Goal: Task Accomplishment & Management: Manage account settings

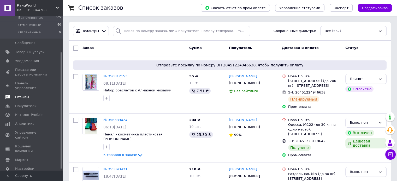
scroll to position [51, 0]
click at [28, 120] on span "Аналитика" at bounding box center [24, 122] width 19 height 5
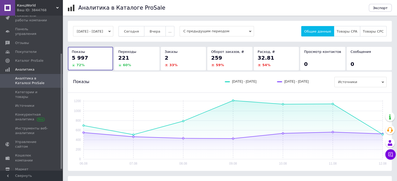
click at [138, 31] on span "Сегодня" at bounding box center [131, 32] width 15 height 4
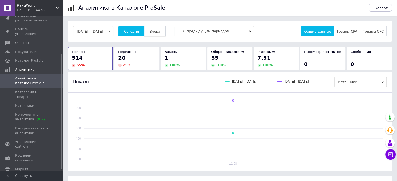
click at [155, 31] on button "Вчера" at bounding box center [155, 31] width 22 height 10
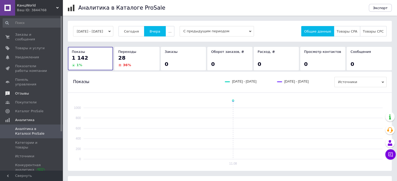
click at [18, 32] on link "Заказы и сообщения 0 0" at bounding box center [32, 37] width 64 height 14
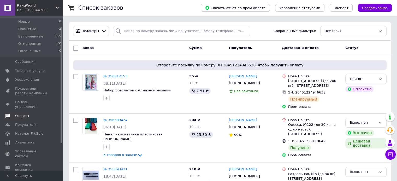
scroll to position [51, 0]
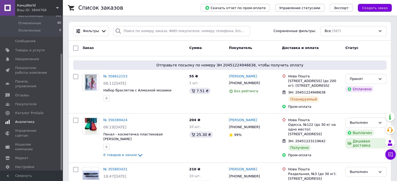
click at [27, 120] on span "Аналитика" at bounding box center [24, 122] width 19 height 5
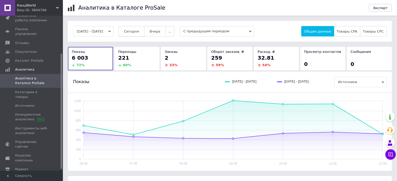
click at [139, 30] on span "Сегодня" at bounding box center [131, 32] width 15 height 4
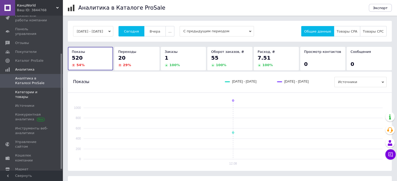
click at [34, 90] on span "Категории и товары" at bounding box center [31, 94] width 33 height 9
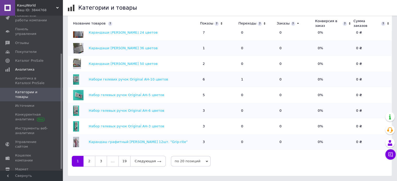
scroll to position [131, 0]
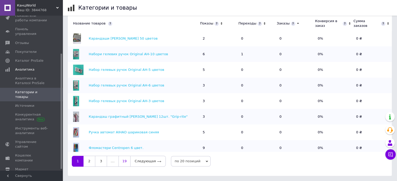
click at [123, 163] on link "19" at bounding box center [125, 161] width 12 height 11
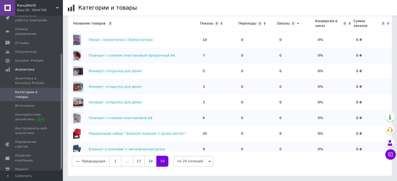
scroll to position [0, 0]
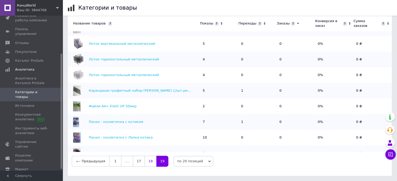
click at [148, 162] on link "18" at bounding box center [151, 161] width 12 height 11
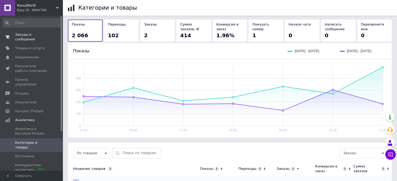
click at [34, 35] on span "Заказы и сообщения" at bounding box center [31, 36] width 33 height 9
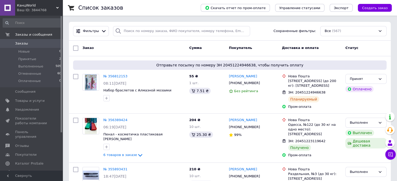
click at [34, 46] on link "Заказы 0" at bounding box center [32, 43] width 64 height 9
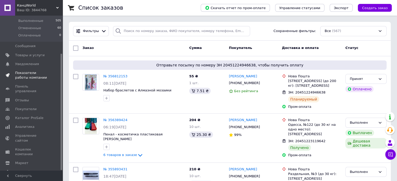
scroll to position [51, 0]
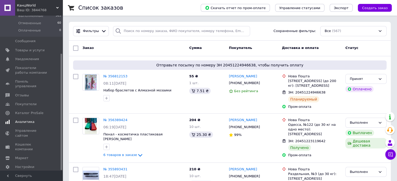
click at [21, 120] on span "Аналитика" at bounding box center [24, 122] width 19 height 5
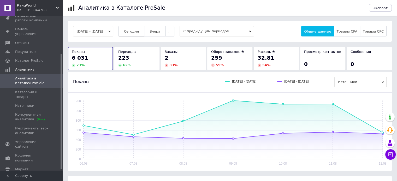
click at [134, 28] on button "Сегодня" at bounding box center [132, 31] width 26 height 10
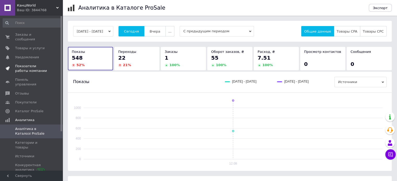
click at [31, 64] on span "Показатели работы компании" at bounding box center [31, 68] width 33 height 9
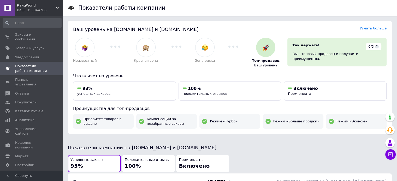
click at [56, 7] on use at bounding box center [57, 8] width 3 height 2
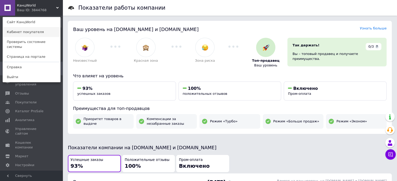
click at [33, 34] on link "Кабинет покупателя" at bounding box center [31, 32] width 57 height 10
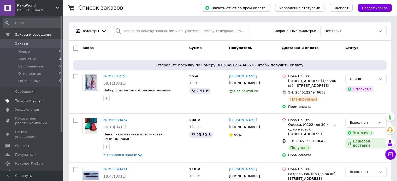
click at [36, 101] on span "Товары и услуги" at bounding box center [30, 101] width 30 height 5
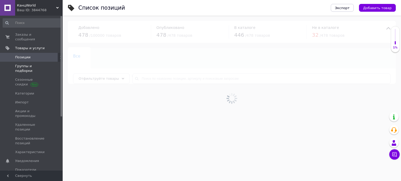
click at [42, 64] on span "Группы и подборки" at bounding box center [31, 68] width 33 height 9
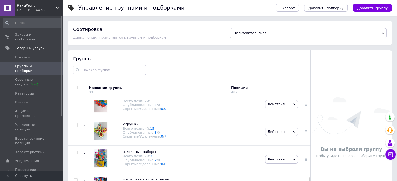
scroll to position [679, 0]
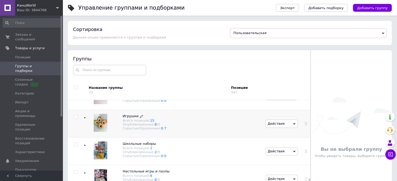
click at [133, 118] on span "Игрушки" at bounding box center [131, 116] width 16 height 4
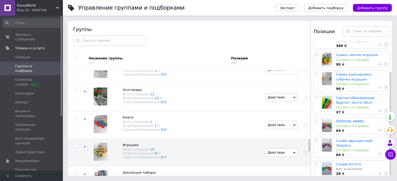
scroll to position [648, 0]
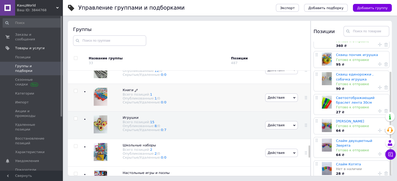
click at [127, 92] on span "Книги" at bounding box center [128, 90] width 11 height 4
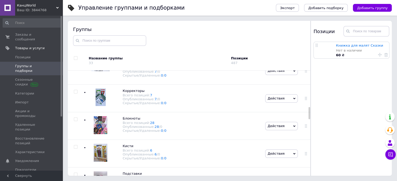
scroll to position [282, 0]
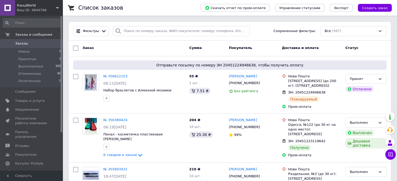
click at [39, 45] on span "Заказы" at bounding box center [31, 43] width 33 height 5
click at [37, 43] on span "Заказы" at bounding box center [31, 43] width 33 height 5
click at [41, 44] on span "Заказы" at bounding box center [31, 43] width 33 height 5
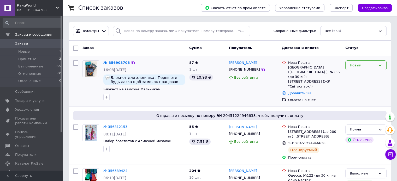
click at [377, 64] on div "Новый" at bounding box center [365, 66] width 41 height 10
click at [365, 76] on li "Принят" at bounding box center [366, 77] width 41 height 10
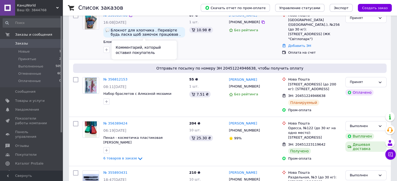
scroll to position [52, 0]
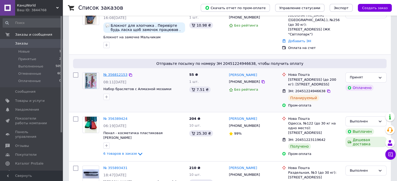
click at [113, 74] on link "№ 356812153" at bounding box center [115, 75] width 24 height 4
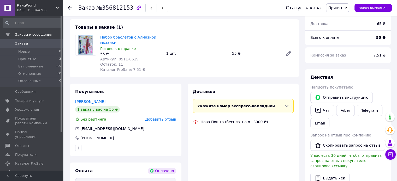
scroll to position [104, 0]
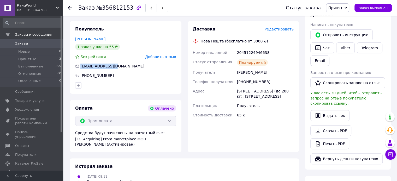
drag, startPoint x: 116, startPoint y: 67, endPoint x: 80, endPoint y: 68, distance: 35.5
click at [80, 68] on div "[EMAIL_ADDRESS][DOMAIN_NAME]" at bounding box center [126, 66] width 102 height 5
copy span "[EMAIL_ADDRESS][DOMAIN_NAME]"
click at [57, 45] on span "0" at bounding box center [55, 43] width 14 height 5
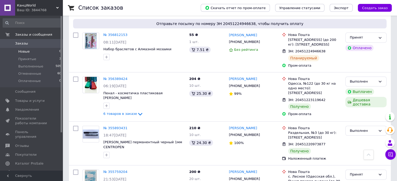
scroll to position [26, 0]
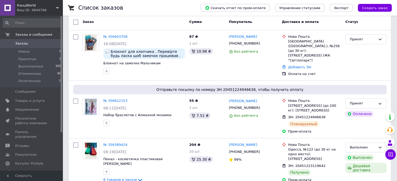
click at [46, 46] on span "Заказы" at bounding box center [31, 43] width 33 height 5
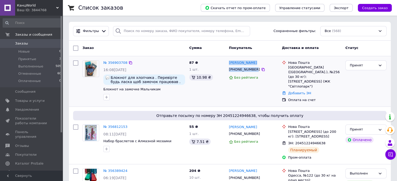
drag, startPoint x: 252, startPoint y: 69, endPoint x: 229, endPoint y: 60, distance: 25.5
click at [229, 60] on div "[PERSON_NAME] [PHONE_NUMBER] Без рейтинга" at bounding box center [253, 81] width 53 height 46
copy div "[PERSON_NAME] [PHONE_NUMBER]"
click at [37, 41] on link "Заказы 0" at bounding box center [32, 43] width 64 height 9
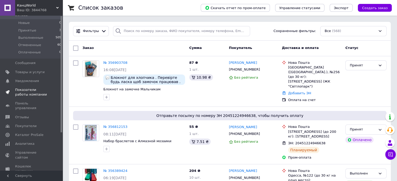
scroll to position [51, 0]
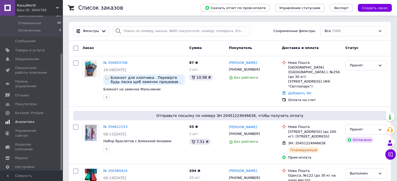
click at [26, 120] on span "Аналитика" at bounding box center [24, 122] width 19 height 5
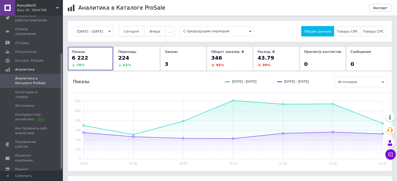
click at [139, 33] on span "Сегодня" at bounding box center [131, 32] width 15 height 4
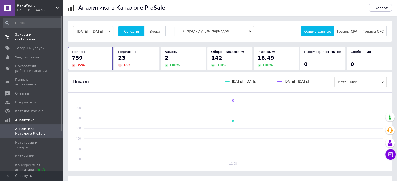
click at [31, 36] on span "Заказы и сообщения" at bounding box center [31, 36] width 33 height 9
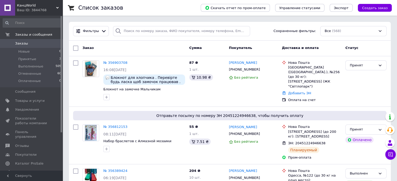
scroll to position [157, 0]
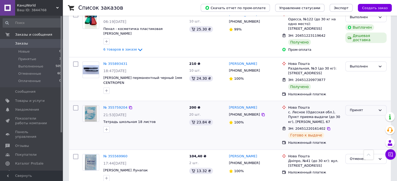
click at [379, 108] on icon at bounding box center [380, 110] width 4 height 4
click at [361, 118] on li "Выполнен" at bounding box center [366, 122] width 41 height 10
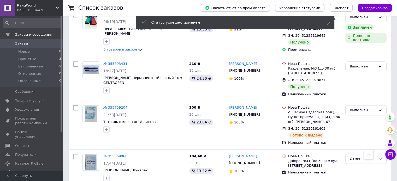
drag, startPoint x: 39, startPoint y: 42, endPoint x: 57, endPoint y: 48, distance: 18.8
click at [39, 42] on span "Заказы" at bounding box center [31, 43] width 33 height 5
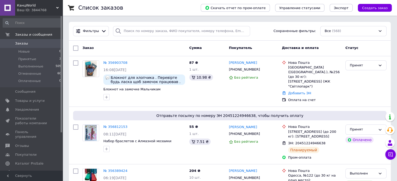
click at [38, 43] on span "Заказы" at bounding box center [31, 43] width 33 height 5
